Goal: Check status: Check status

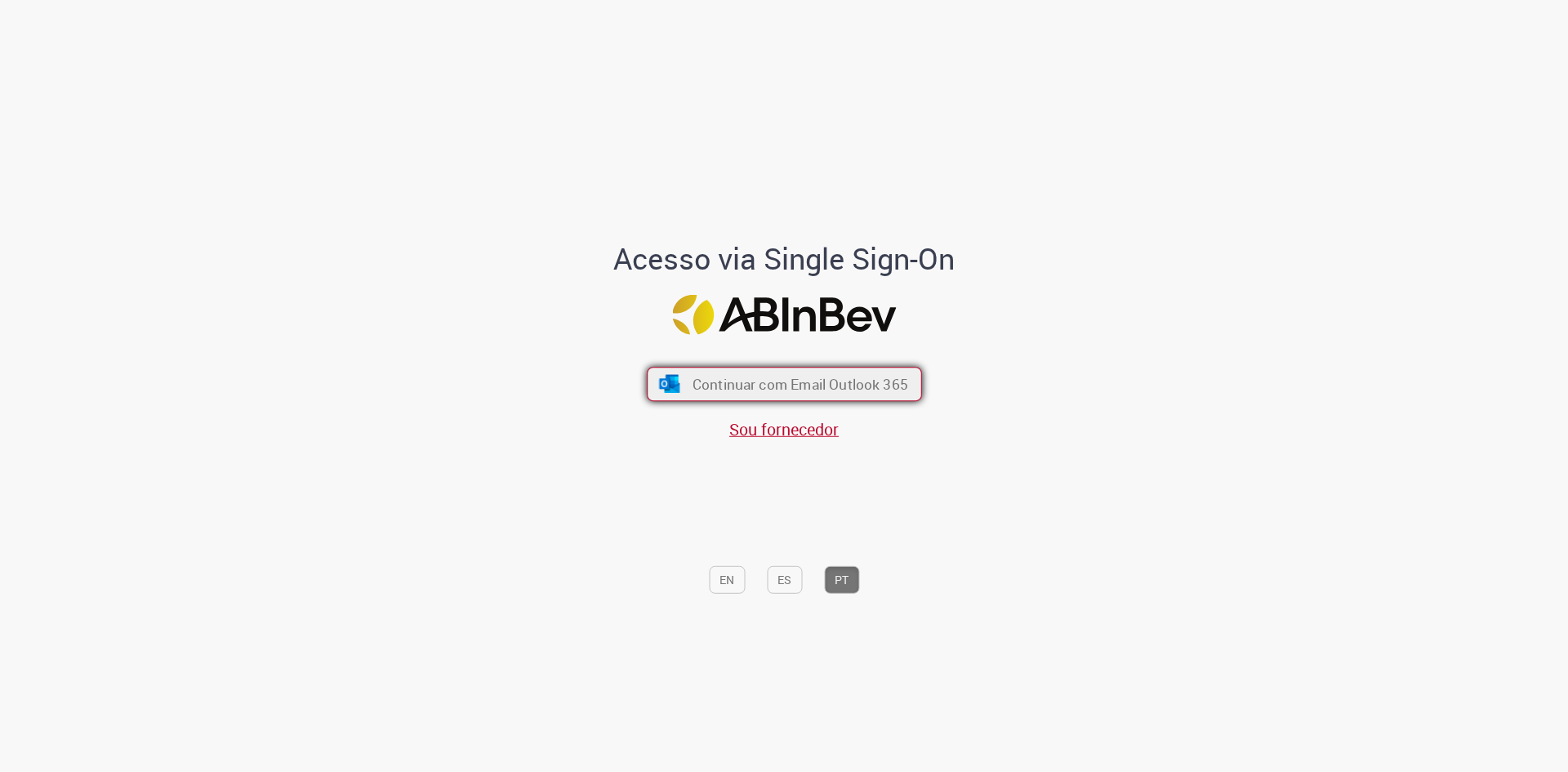
click at [820, 384] on span "Continuar com Email Outlook 365" at bounding box center [799, 384] width 215 height 19
